Goal: Entertainment & Leisure: Consume media (video, audio)

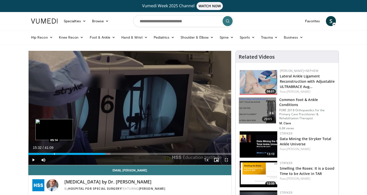
click at [54, 153] on div "Progress Bar" at bounding box center [54, 154] width 1 height 2
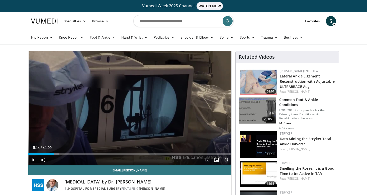
click at [227, 161] on span "Video Player" at bounding box center [226, 160] width 10 height 10
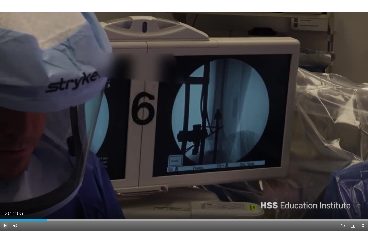
click at [3, 195] on span "Video Player" at bounding box center [5, 225] width 10 height 10
click at [9, 195] on div "Loaded : 15.40% 05:19 01:02" at bounding box center [184, 218] width 368 height 5
click at [362, 195] on span "Video Player" at bounding box center [363, 225] width 10 height 10
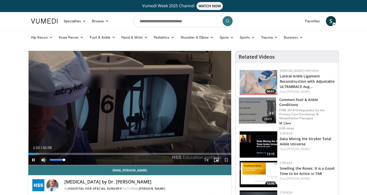
click at [40, 158] on span "Video Player" at bounding box center [43, 160] width 10 height 10
click at [42, 161] on span "Video Player" at bounding box center [43, 160] width 10 height 10
click at [43, 159] on span "Video Player" at bounding box center [43, 160] width 10 height 10
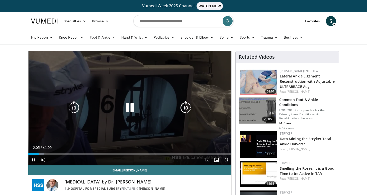
click at [129, 109] on icon "Video Player" at bounding box center [130, 108] width 14 height 14
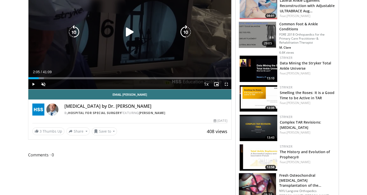
scroll to position [121, 0]
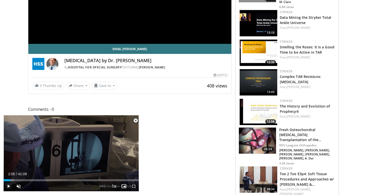
click at [7, 185] on span "Video Player" at bounding box center [9, 186] width 10 height 10
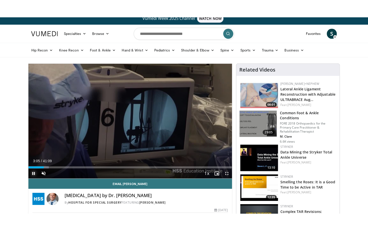
scroll to position [8, 0]
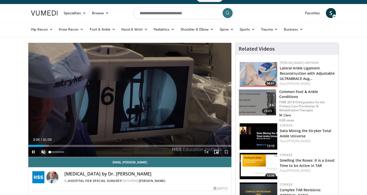
click at [43, 152] on span "Video Player" at bounding box center [43, 152] width 10 height 10
click at [226, 151] on span "Video Player" at bounding box center [226, 152] width 10 height 10
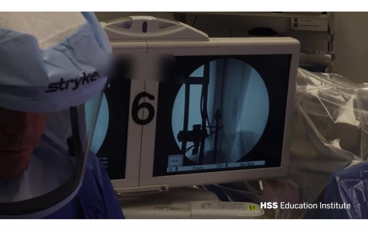
click at [16, 195] on div "10 seconds Tap to unmute" at bounding box center [184, 115] width 368 height 230
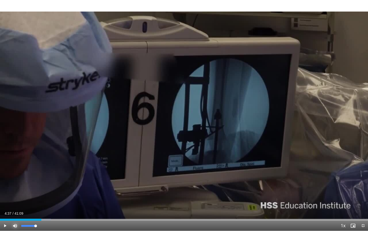
click at [16, 195] on span "Video Player" at bounding box center [15, 225] width 10 height 10
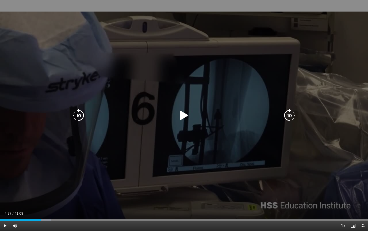
click at [184, 116] on icon "Video Player" at bounding box center [184, 115] width 14 height 14
